Goal: Task Accomplishment & Management: Use online tool/utility

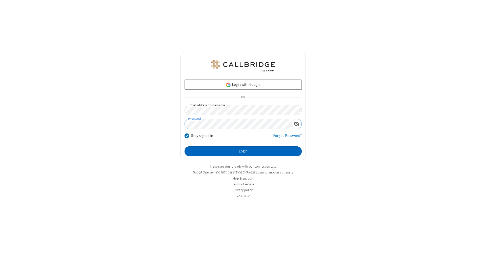
click at [243, 151] on button "Login" at bounding box center [243, 151] width 117 height 10
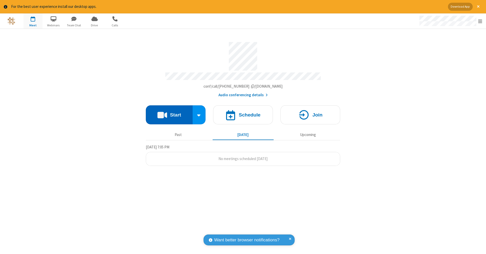
click at [169, 112] on button "Start" at bounding box center [169, 114] width 47 height 19
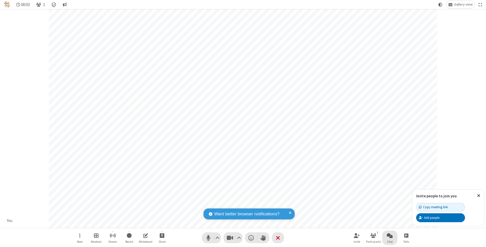
click at [390, 235] on span "Open chat" at bounding box center [390, 235] width 6 height 6
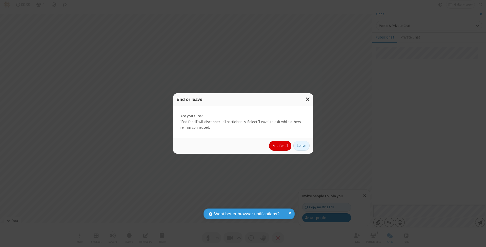
click at [281, 145] on button "End for all" at bounding box center [280, 146] width 22 height 10
